Goal: Entertainment & Leisure: Consume media (video, audio)

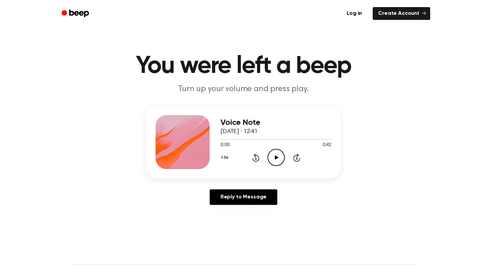
click at [264, 155] on div "1.0x Rewind 5 seconds Play Audio Skip 5 seconds" at bounding box center [275, 157] width 111 height 17
click at [266, 155] on div "1.0x Rewind 5 seconds Play Audio Skip 5 seconds" at bounding box center [275, 157] width 111 height 17
click at [271, 156] on icon "Play Audio" at bounding box center [275, 157] width 17 height 17
click at [273, 153] on icon "Play Audio" at bounding box center [275, 157] width 17 height 17
click at [268, 148] on div "0:00 0:30" at bounding box center [275, 145] width 111 height 7
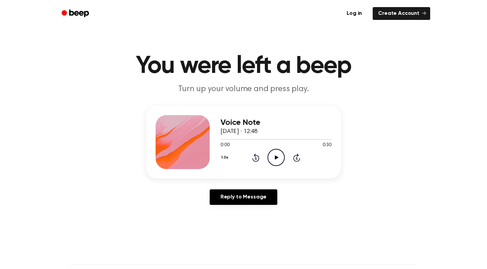
click at [274, 156] on icon "Play Audio" at bounding box center [275, 157] width 17 height 17
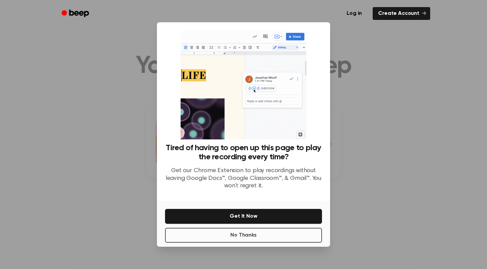
click at [255, 231] on button "No Thanks" at bounding box center [243, 235] width 157 height 15
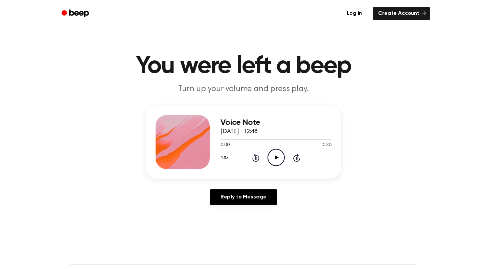
click at [272, 161] on icon "Play Audio" at bounding box center [275, 157] width 17 height 17
